Goal: Task Accomplishment & Management: Manage account settings

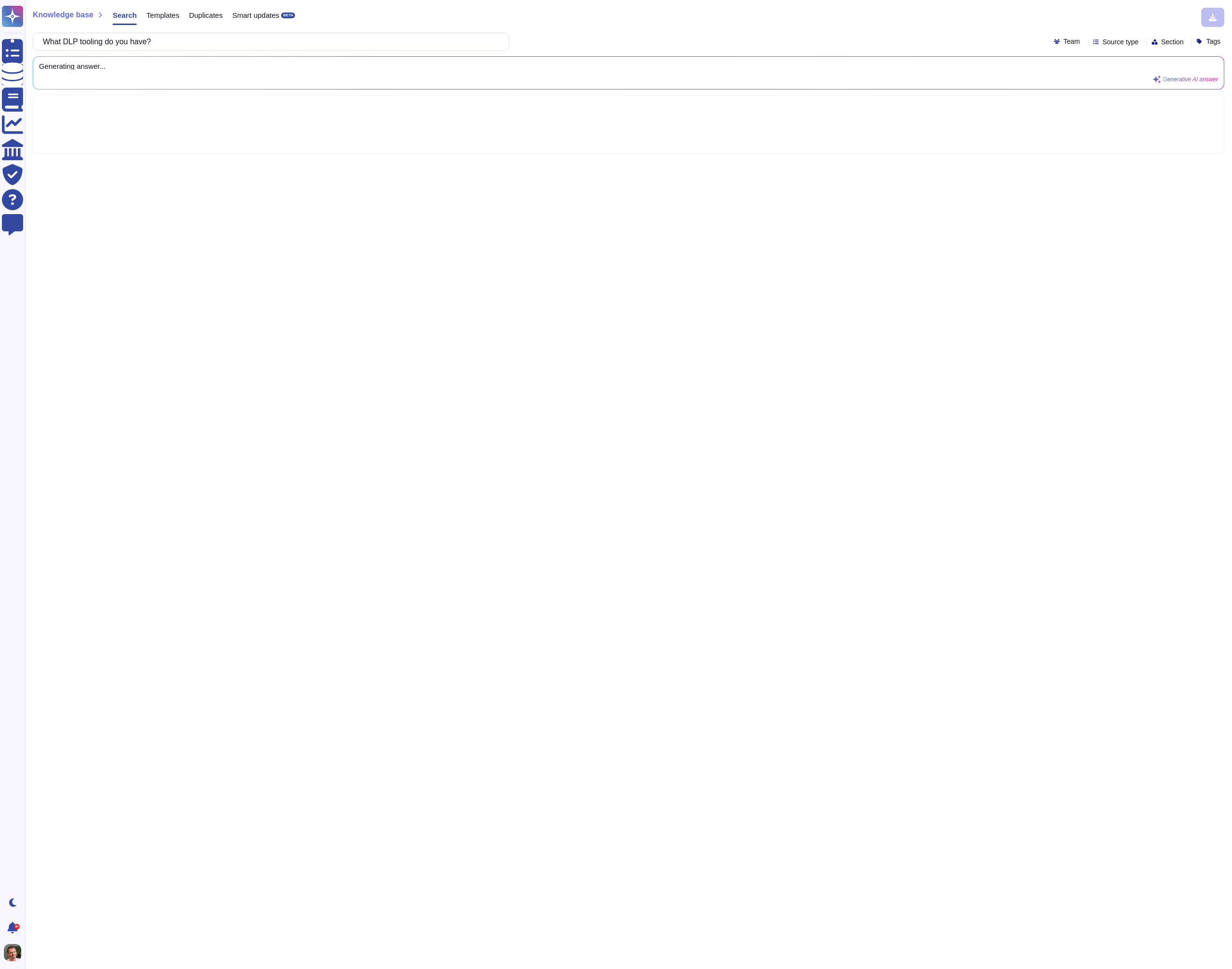
type input "What DLP tooling do you have?"
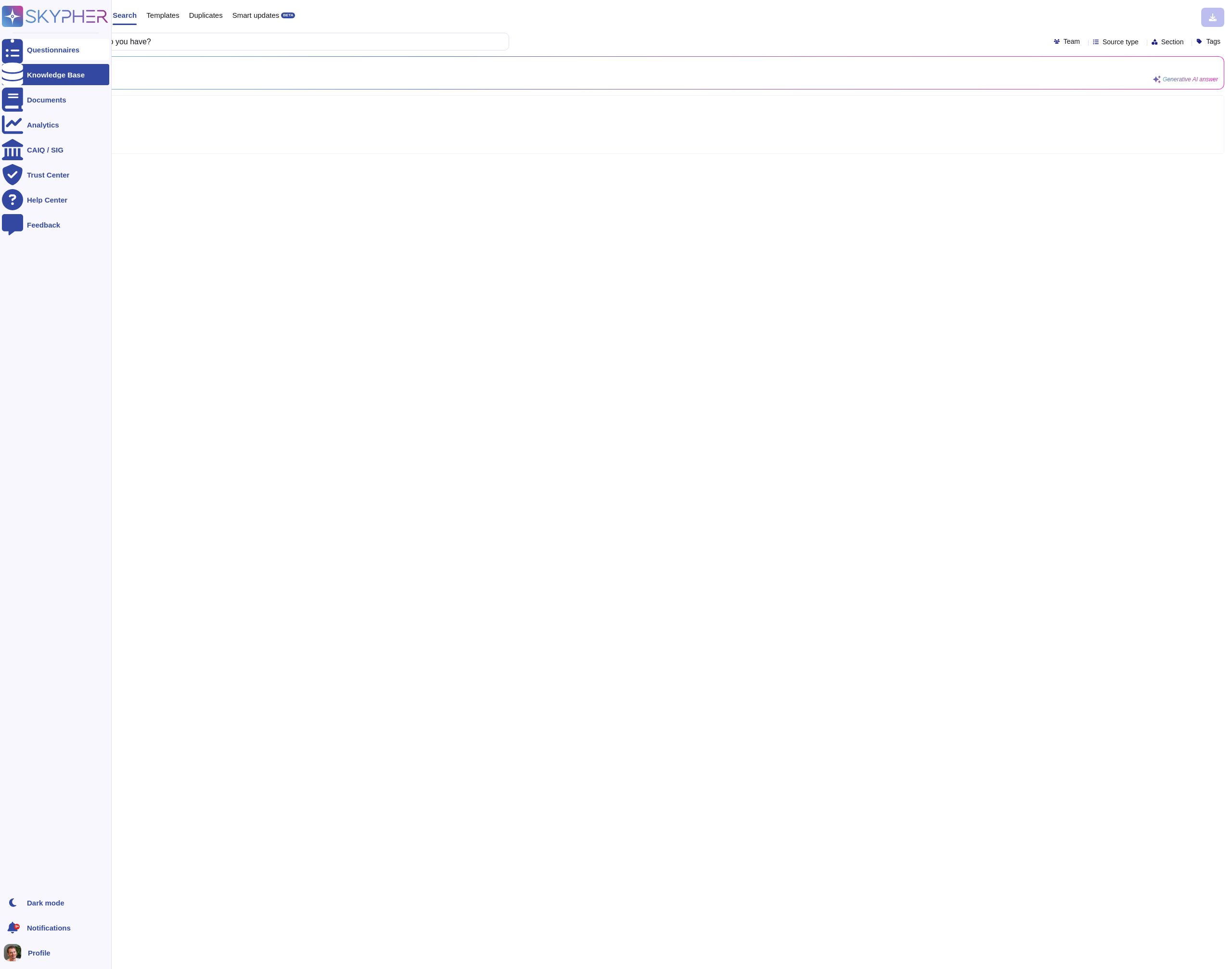
click at [32, 53] on div "Questionnaires" at bounding box center [53, 50] width 53 height 7
click at [20, 100] on div at bounding box center [13, 100] width 21 height 21
click at [33, 127] on div "Analytics" at bounding box center [43, 125] width 32 height 7
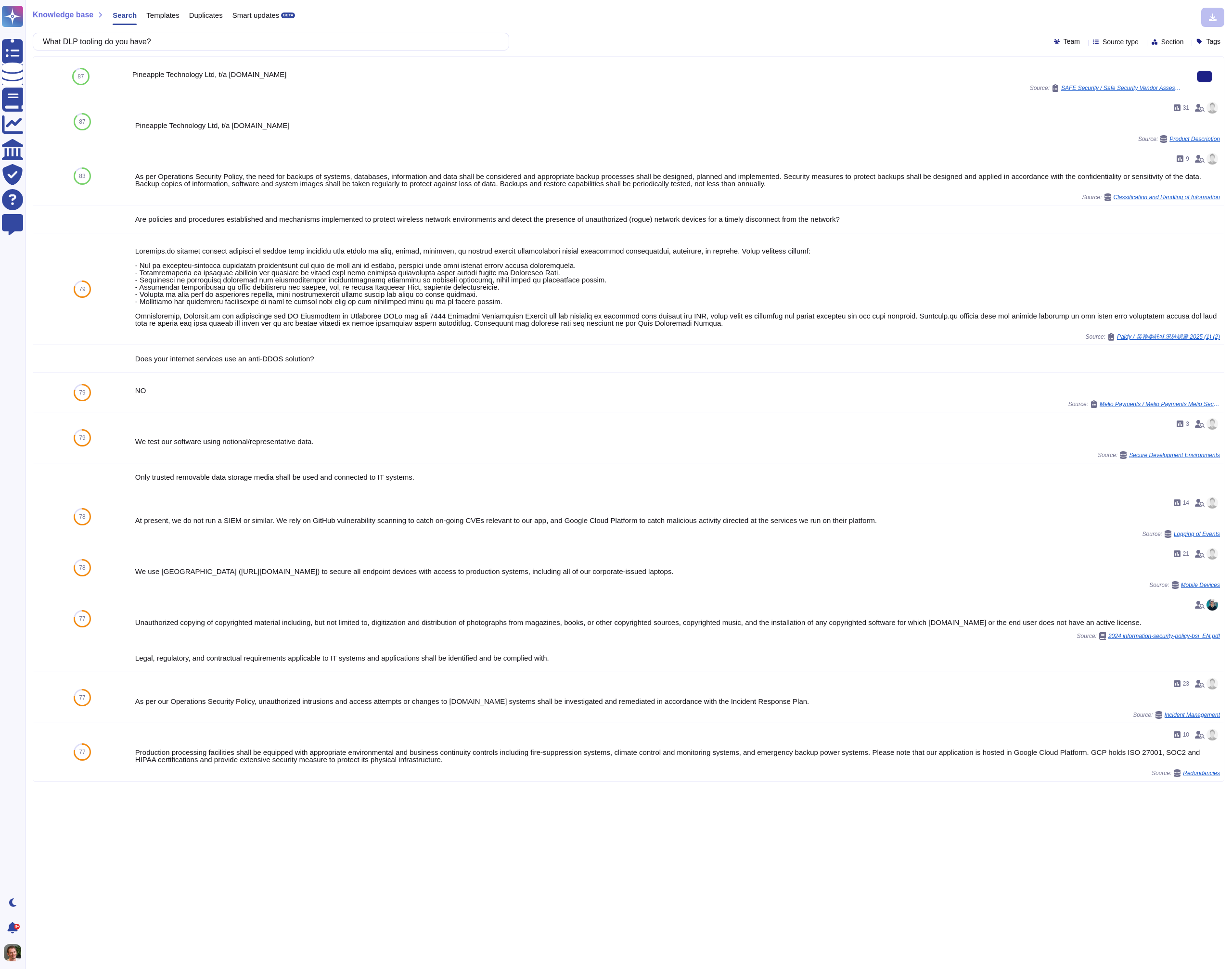
click at [231, 71] on div "Pineapple Technology Ltd, t/a incident.io" at bounding box center [657, 74] width 1049 height 7
click at [173, 40] on input "What DLP tooling do you have?" at bounding box center [268, 42] width 461 height 17
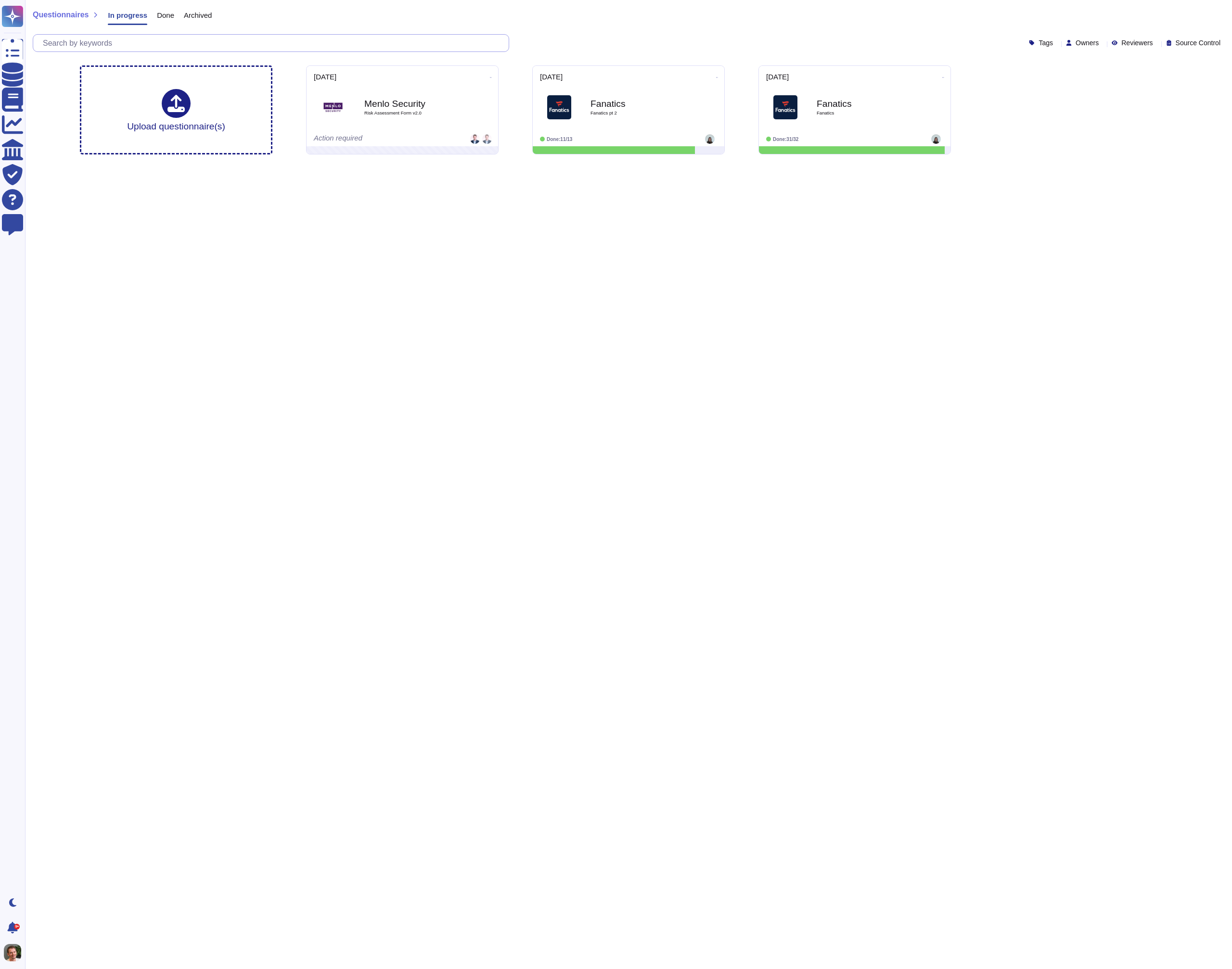
click at [131, 42] on input "text" at bounding box center [273, 43] width 471 height 17
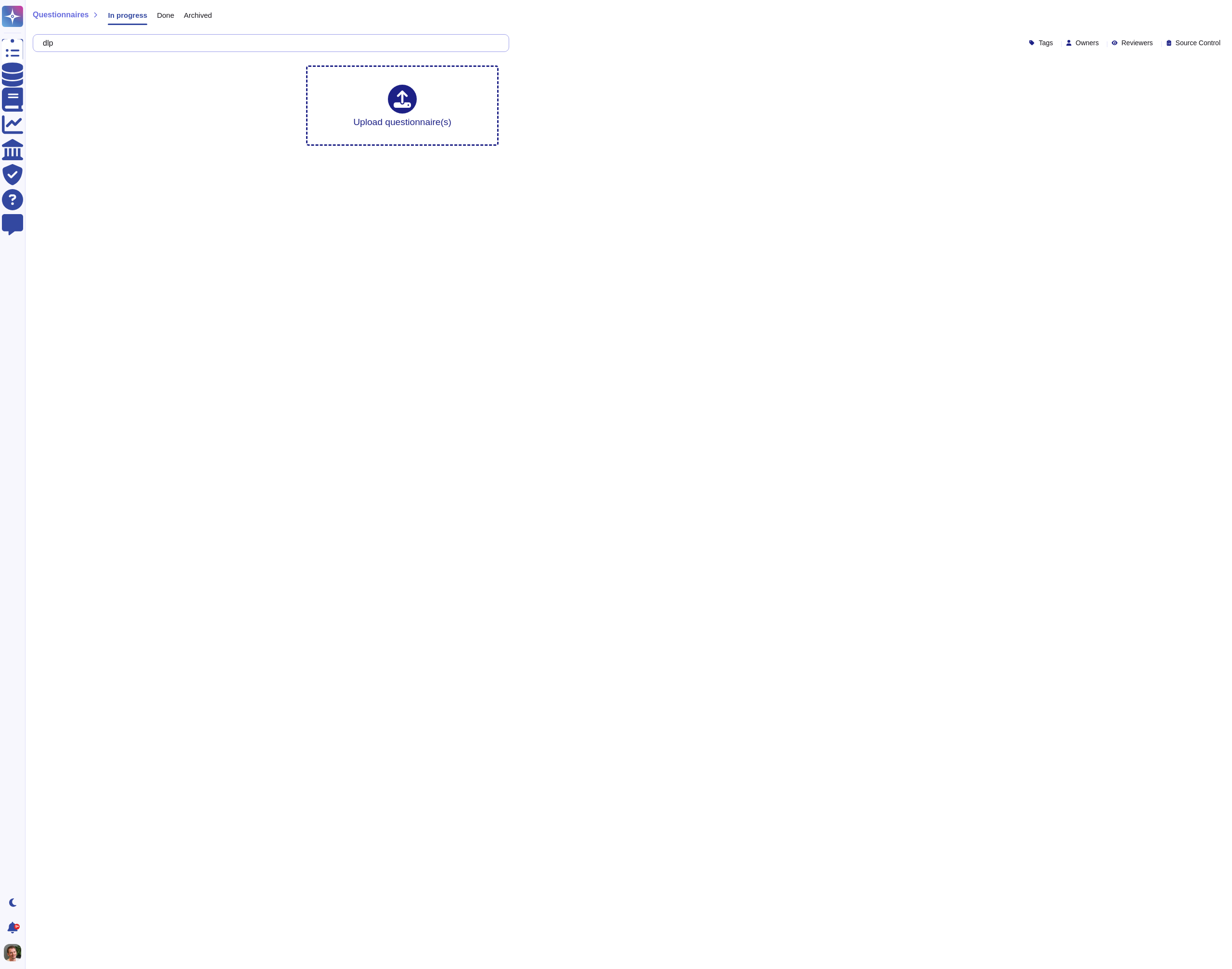
type input "dlp"
click at [161, 22] on div "Done" at bounding box center [161, 17] width 27 height 19
click at [97, 43] on input "dlp" at bounding box center [268, 43] width 461 height 17
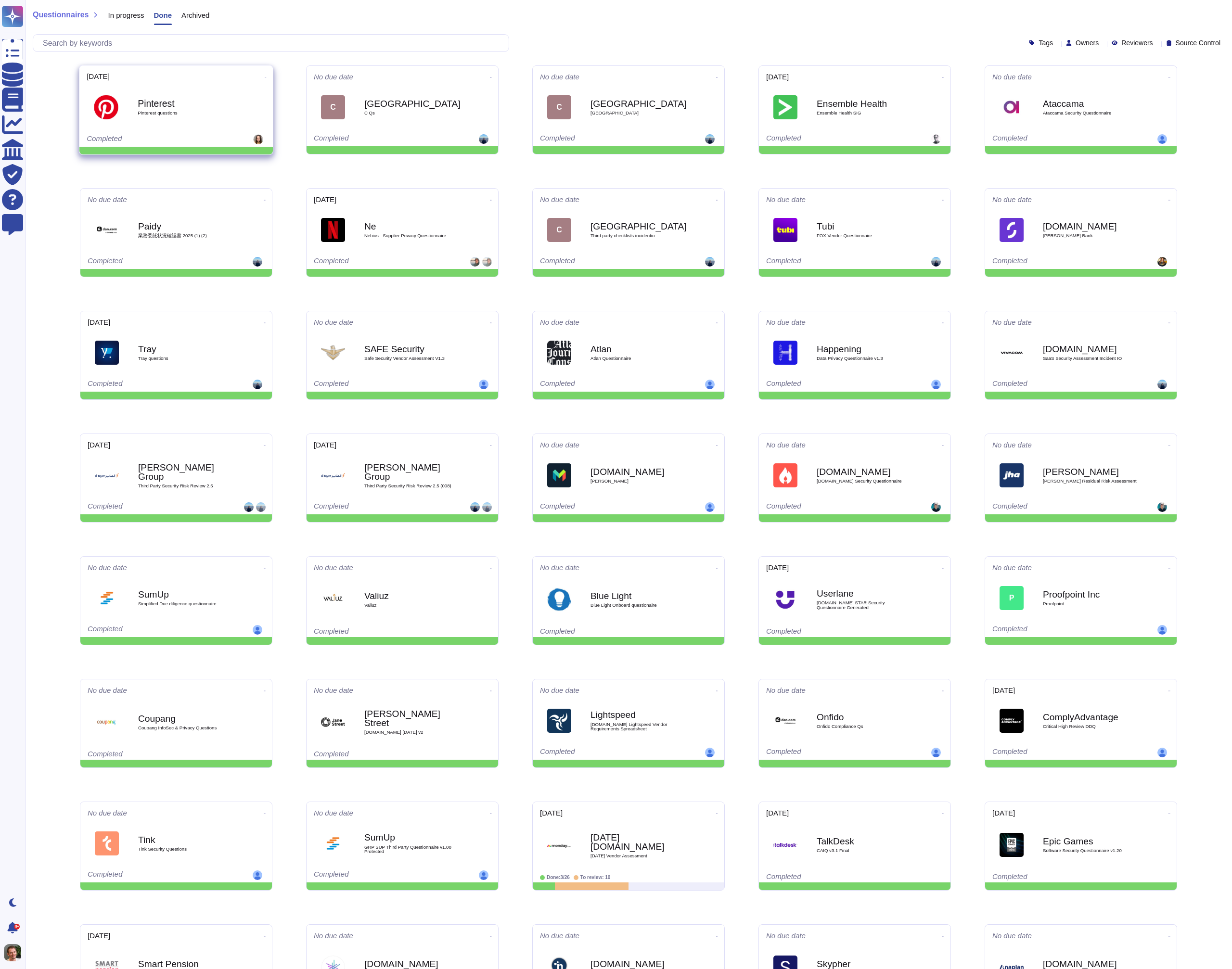
click at [255, 77] on div at bounding box center [260, 76] width 12 height 7
click at [265, 76] on icon at bounding box center [266, 77] width 2 height 3
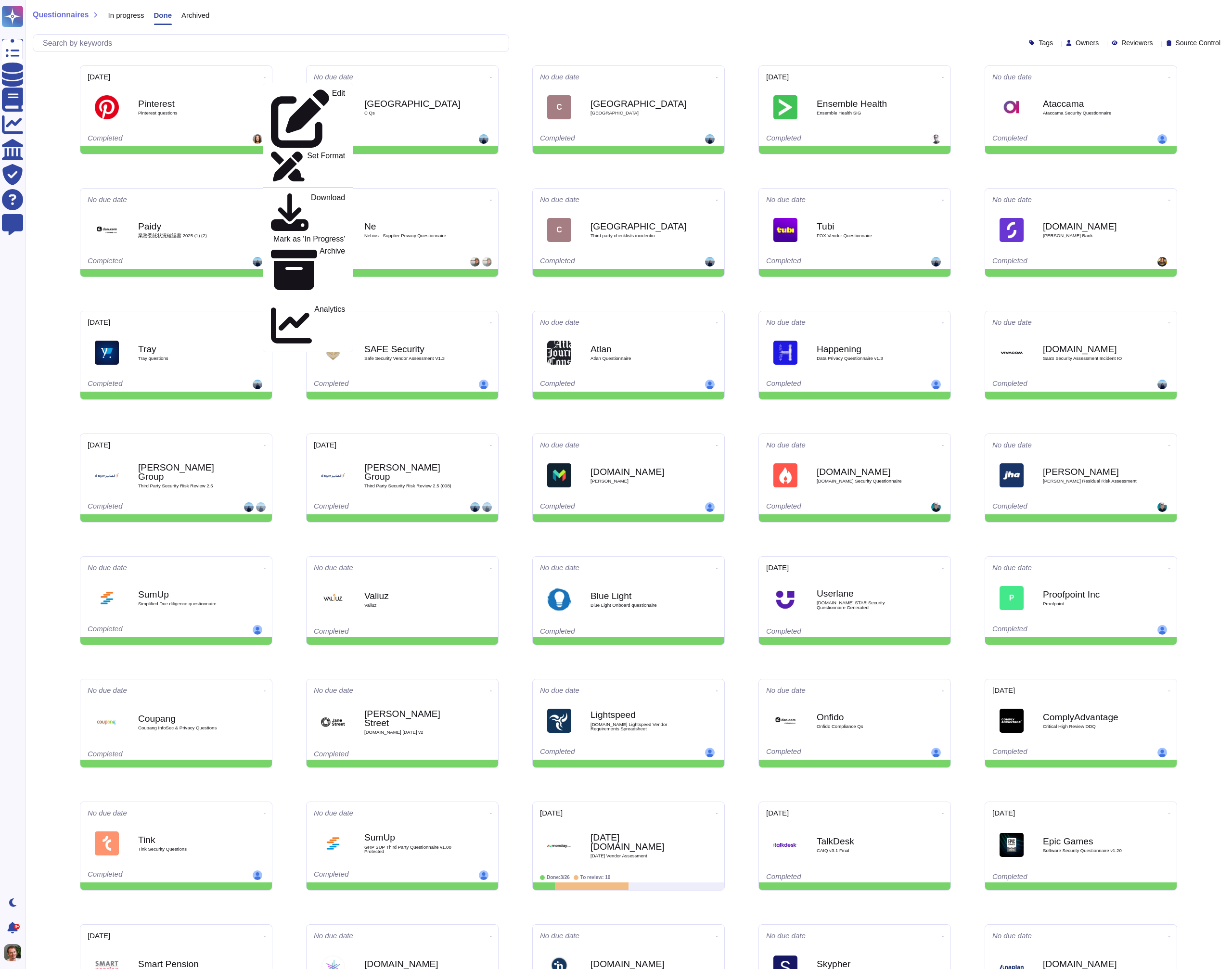
click at [282, 73] on div "2025-07-17 Edit Set Format Download Mark as 'In Progress' Archive Analytics Pin…" at bounding box center [628, 723] width 1113 height 1331
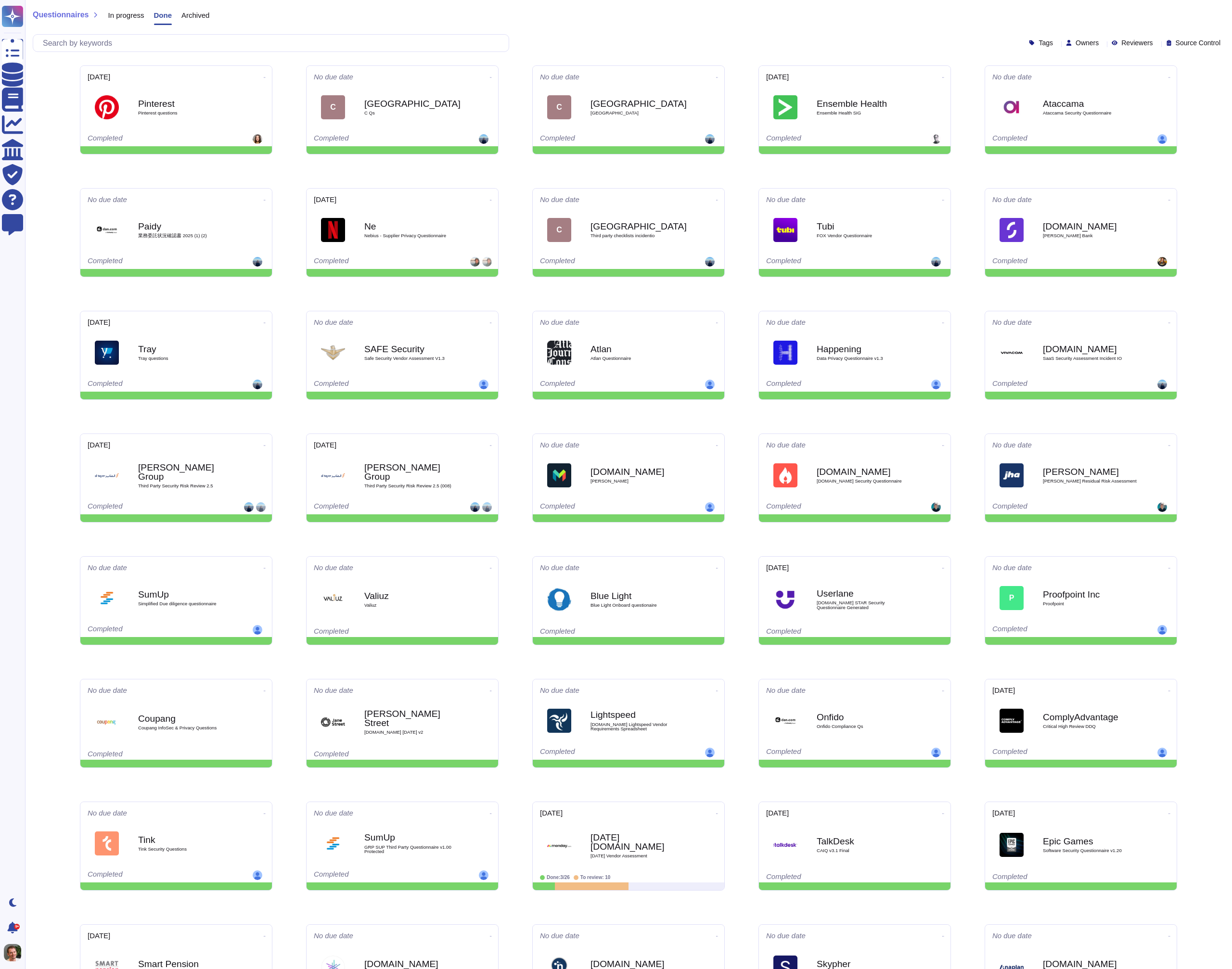
click at [187, 14] on span "Archived" at bounding box center [196, 15] width 28 height 7
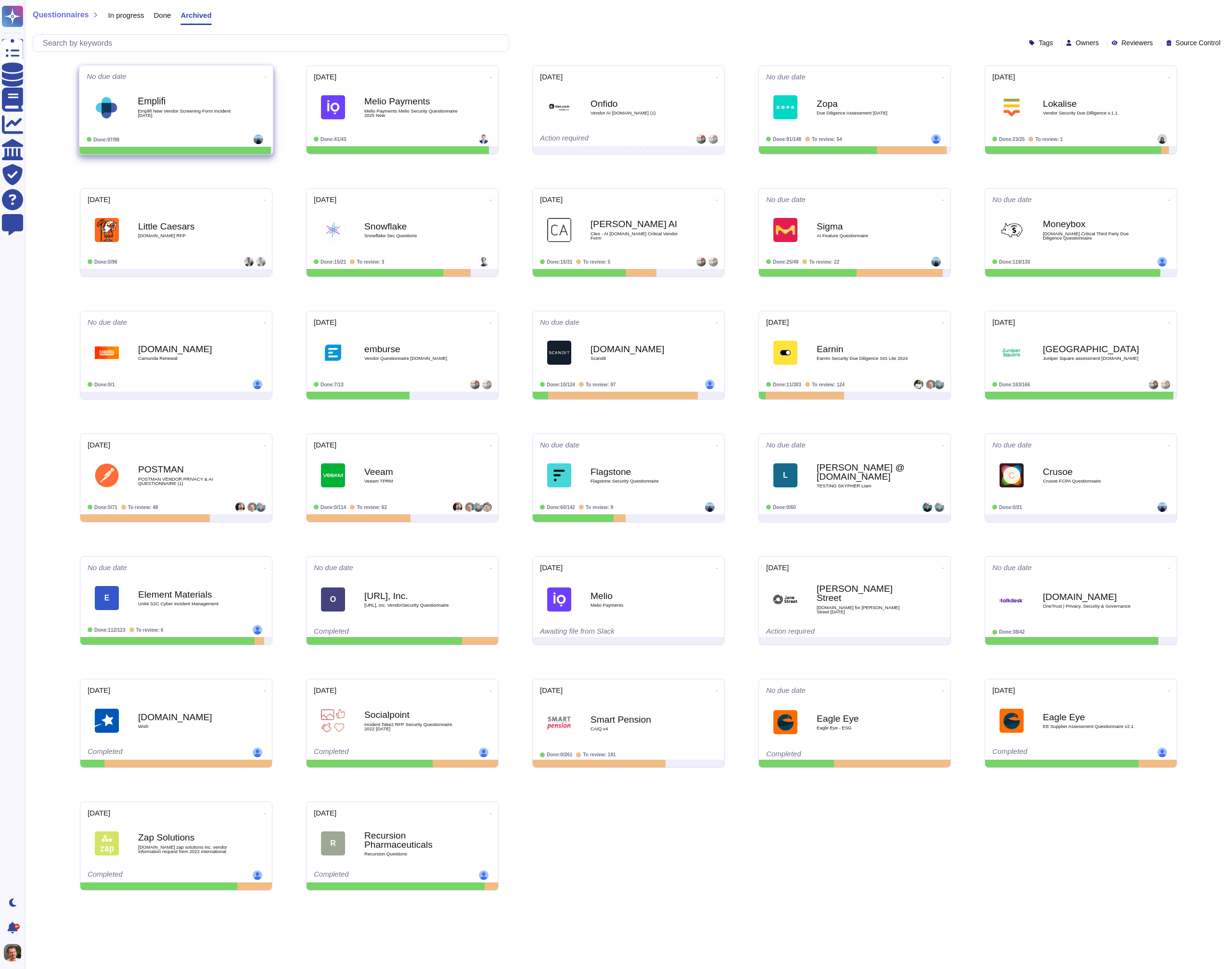
click at [265, 76] on icon at bounding box center [266, 77] width 2 height 3
click at [284, 71] on div "No due date Edit Set Format Download Un-archive Analytics Emplifi Emplifi New V…" at bounding box center [628, 478] width 1113 height 840
